Goal: Find specific page/section: Find specific page/section

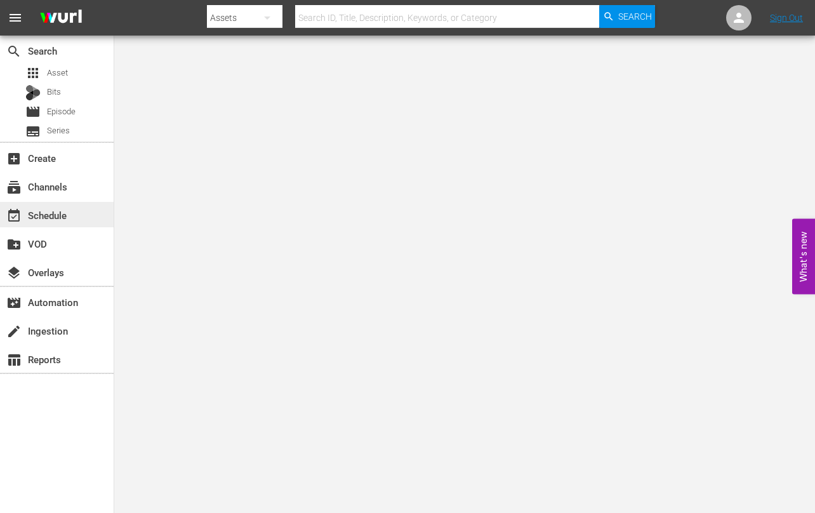
click at [44, 217] on div "event_available Schedule" at bounding box center [35, 213] width 71 height 11
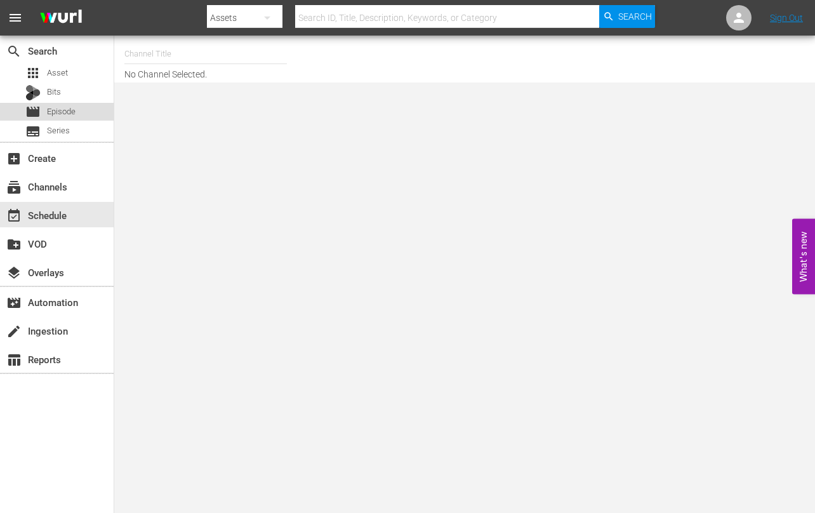
click at [54, 112] on span "Episode" at bounding box center [61, 111] width 29 height 13
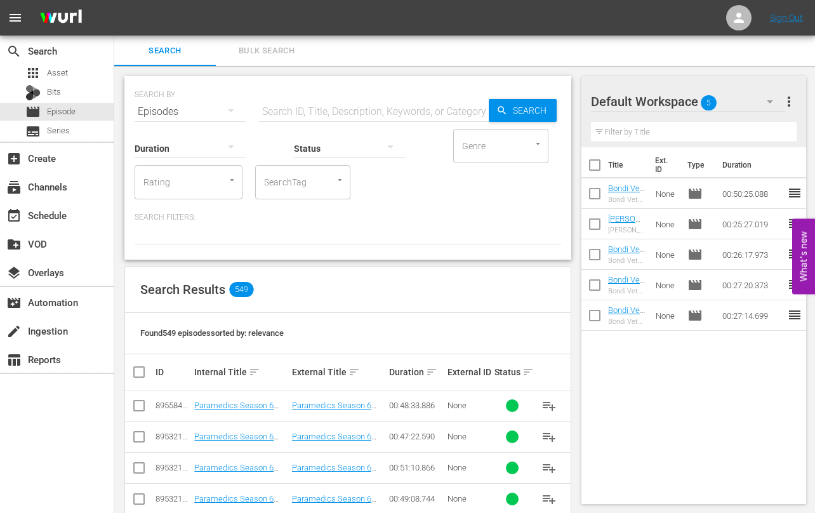
click at [284, 109] on input "text" at bounding box center [374, 111] width 230 height 30
drag, startPoint x: 310, startPoint y: 110, endPoint x: 239, endPoint y: 108, distance: 71.8
click at [239, 108] on div "SEARCH BY Search By Episodes Search ID, Title, Description, Keywords, or Catego…" at bounding box center [348, 104] width 426 height 46
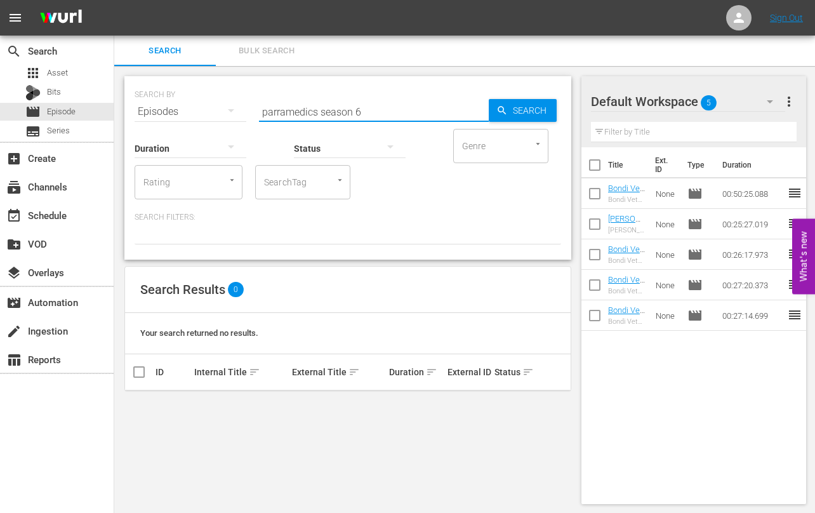
click at [279, 111] on input "parramedics season 6" at bounding box center [374, 111] width 230 height 30
type input "paramedics season 6"
